Goal: Information Seeking & Learning: Check status

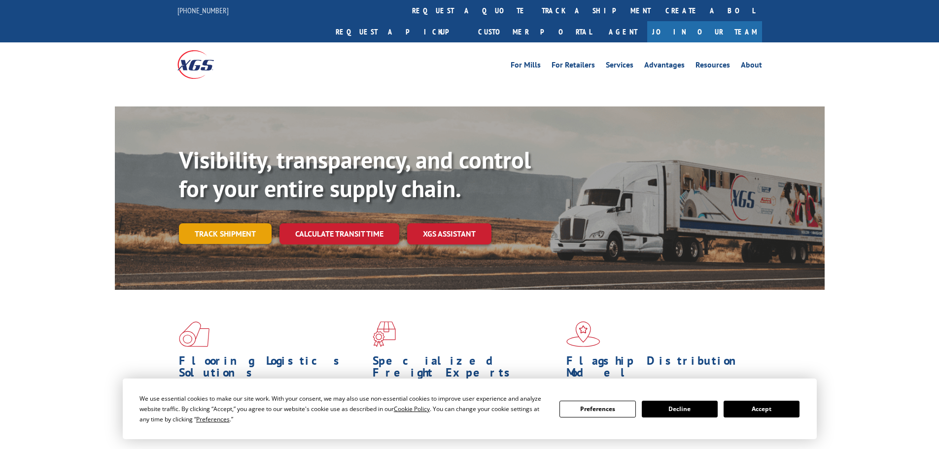
click at [257, 223] on link "Track shipment" at bounding box center [225, 233] width 93 height 21
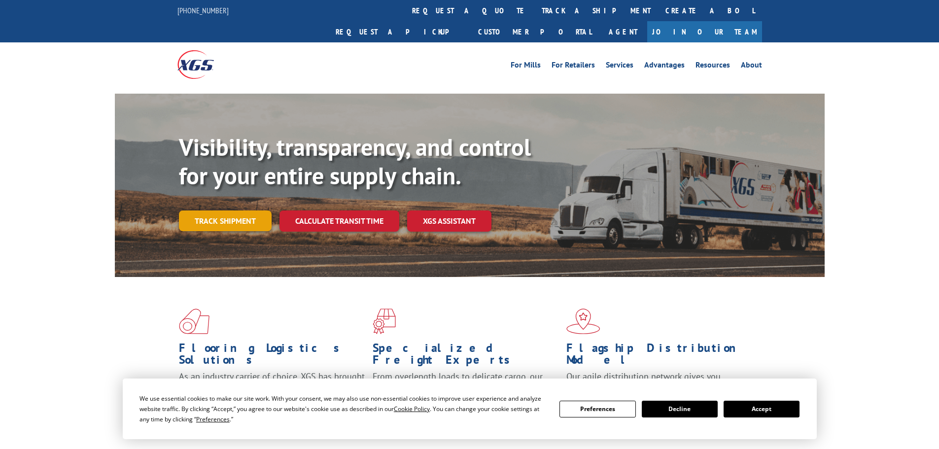
click at [230, 210] on link "Track shipment" at bounding box center [225, 220] width 93 height 21
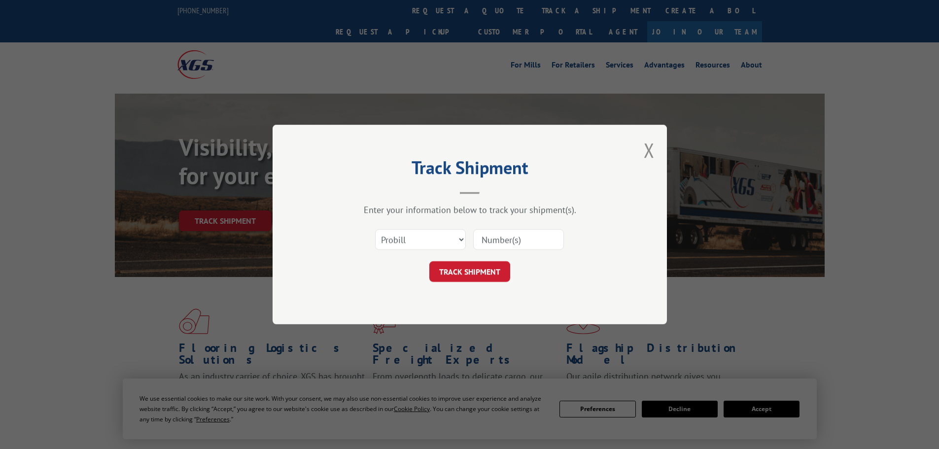
click at [510, 231] on input at bounding box center [518, 239] width 91 height 21
paste input "2872188"
type input "2872188"
click at [480, 271] on button "TRACK SHIPMENT" at bounding box center [469, 271] width 81 height 21
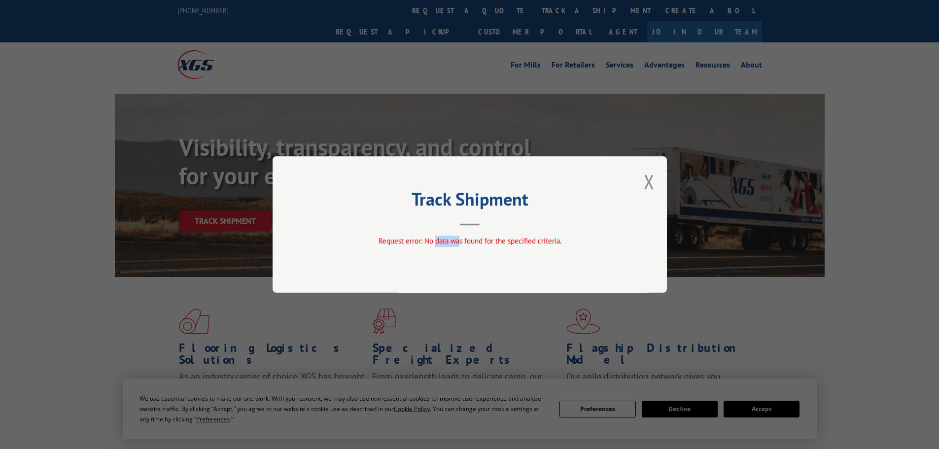
drag, startPoint x: 435, startPoint y: 239, endPoint x: 586, endPoint y: 201, distance: 155.6
click at [459, 235] on div "Track Shipment Request error: No data was found for the specified criteria." at bounding box center [469, 224] width 394 height 136
click at [642, 185] on div "Track Shipment Request error: No data was found for the specified criteria." at bounding box center [469, 224] width 394 height 136
click at [660, 181] on div "Track Shipment Request error: No data was found for the specified criteria." at bounding box center [469, 224] width 394 height 136
click at [640, 182] on div "Track Shipment Request error: No data was found for the specified criteria." at bounding box center [469, 224] width 394 height 136
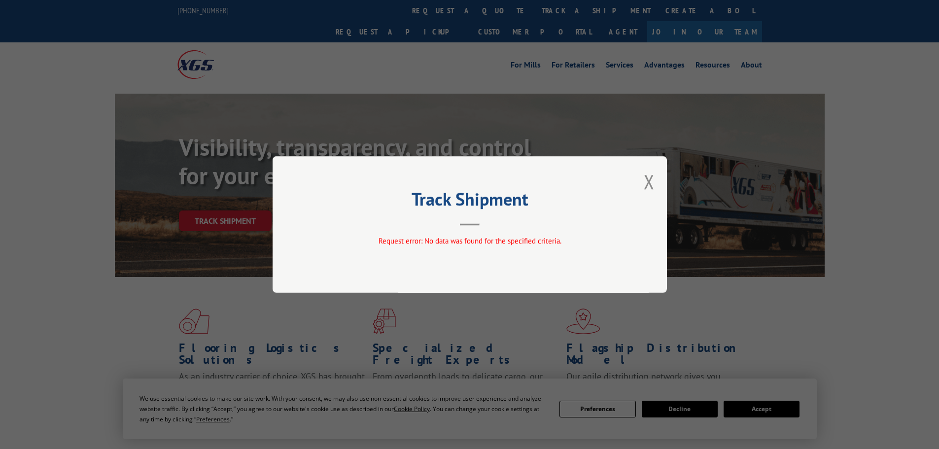
drag, startPoint x: 648, startPoint y: 184, endPoint x: 453, endPoint y: 176, distance: 195.3
click at [647, 184] on button "Close modal" at bounding box center [649, 182] width 11 height 26
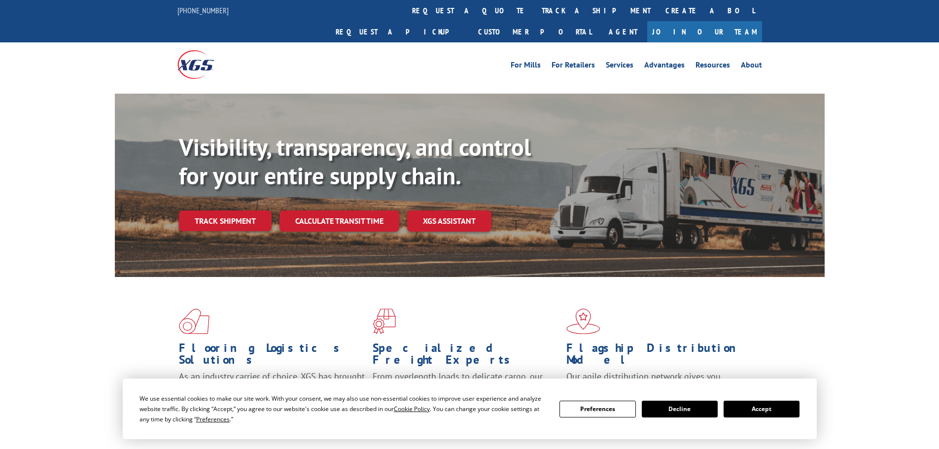
click at [262, 210] on link "Track shipment" at bounding box center [225, 220] width 93 height 21
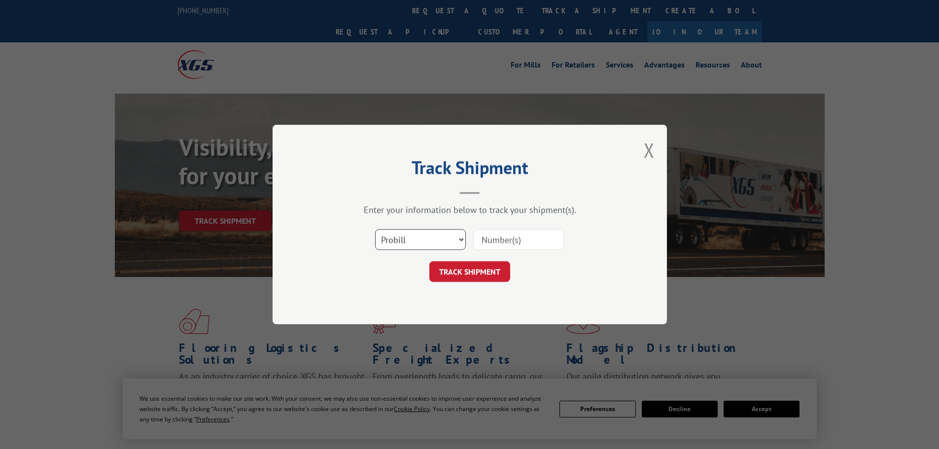
click at [426, 235] on select "Select category... Probill BOL PO" at bounding box center [420, 239] width 91 height 21
select select "bol"
click at [375, 229] on select "Select category... Probill BOL PO" at bounding box center [420, 239] width 91 height 21
click at [513, 242] on input at bounding box center [518, 239] width 91 height 21
paste input "2872188"
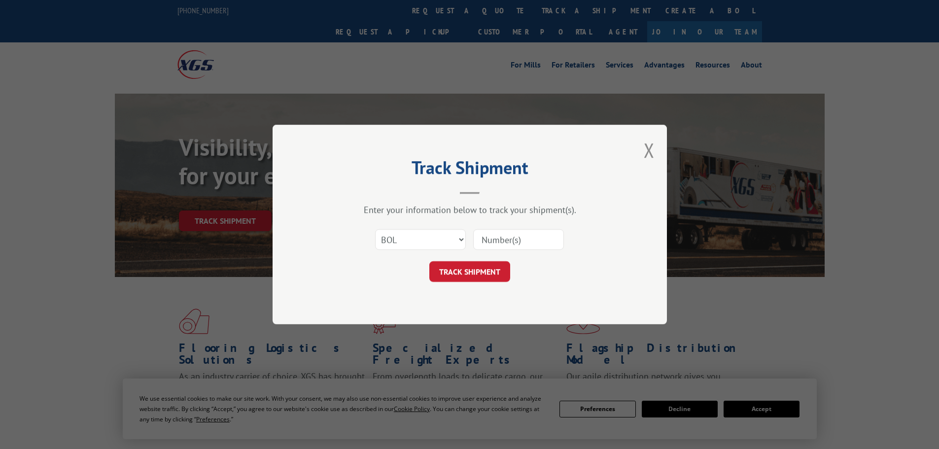
type input "2872188"
click at [469, 272] on button "TRACK SHIPMENT" at bounding box center [469, 271] width 81 height 21
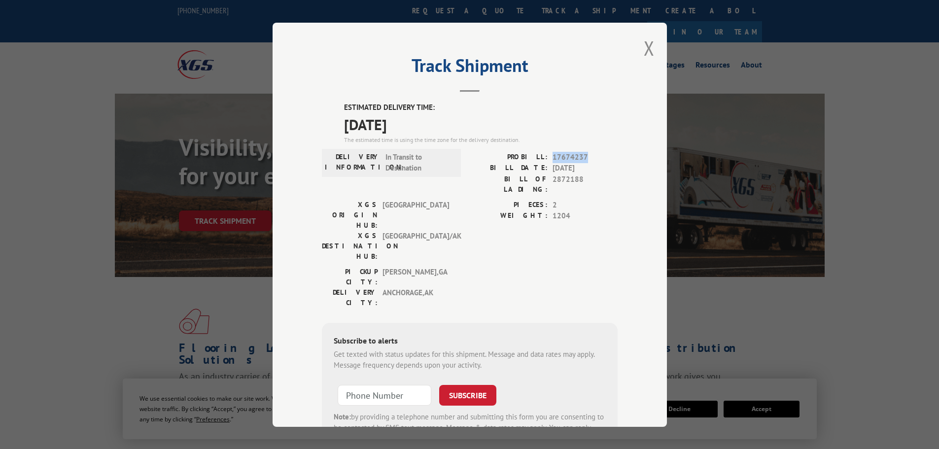
drag, startPoint x: 589, startPoint y: 153, endPoint x: 549, endPoint y: 158, distance: 40.2
click at [552, 158] on span "17674237" at bounding box center [584, 156] width 65 height 11
copy span "17674237"
drag, startPoint x: 582, startPoint y: 180, endPoint x: 549, endPoint y: 176, distance: 32.8
click at [552, 176] on span "2872188" at bounding box center [584, 183] width 65 height 21
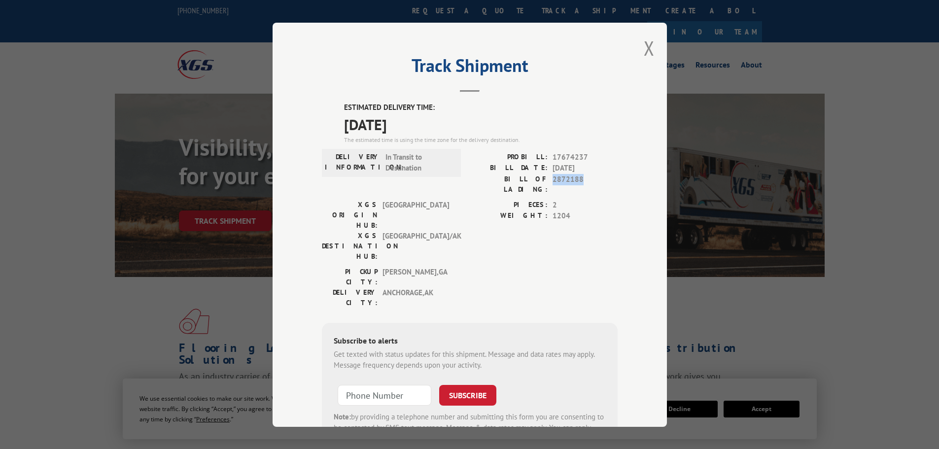
copy span "2872188"
click at [150, 34] on div "Track Shipment ESTIMATED DELIVERY TIME: [DATE] The estimated time is using the …" at bounding box center [469, 224] width 939 height 449
